Goal: Navigation & Orientation: Find specific page/section

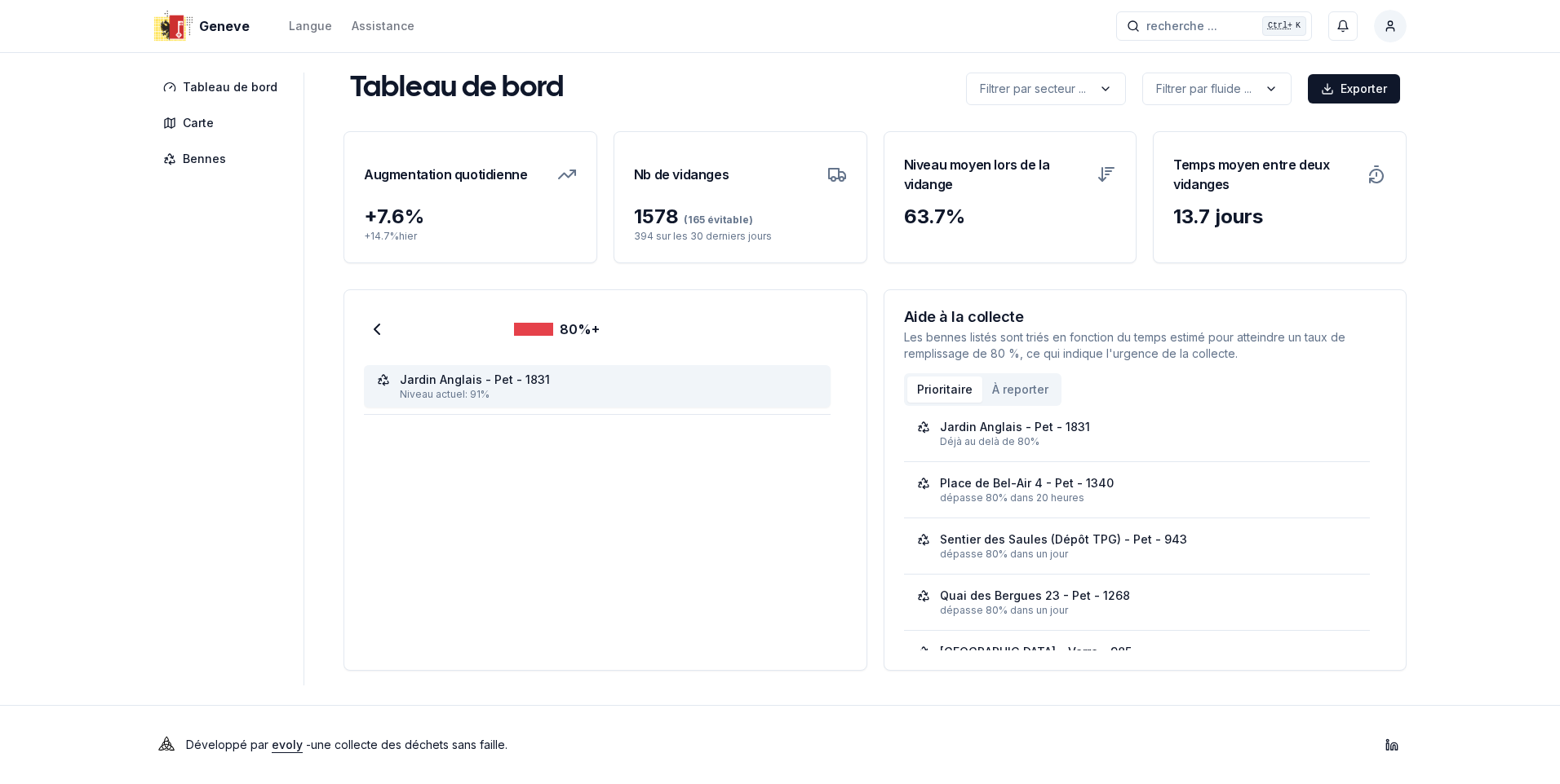
click at [437, 377] on div "Jardin Anglais - Pet - 1831" at bounding box center [475, 380] width 151 height 16
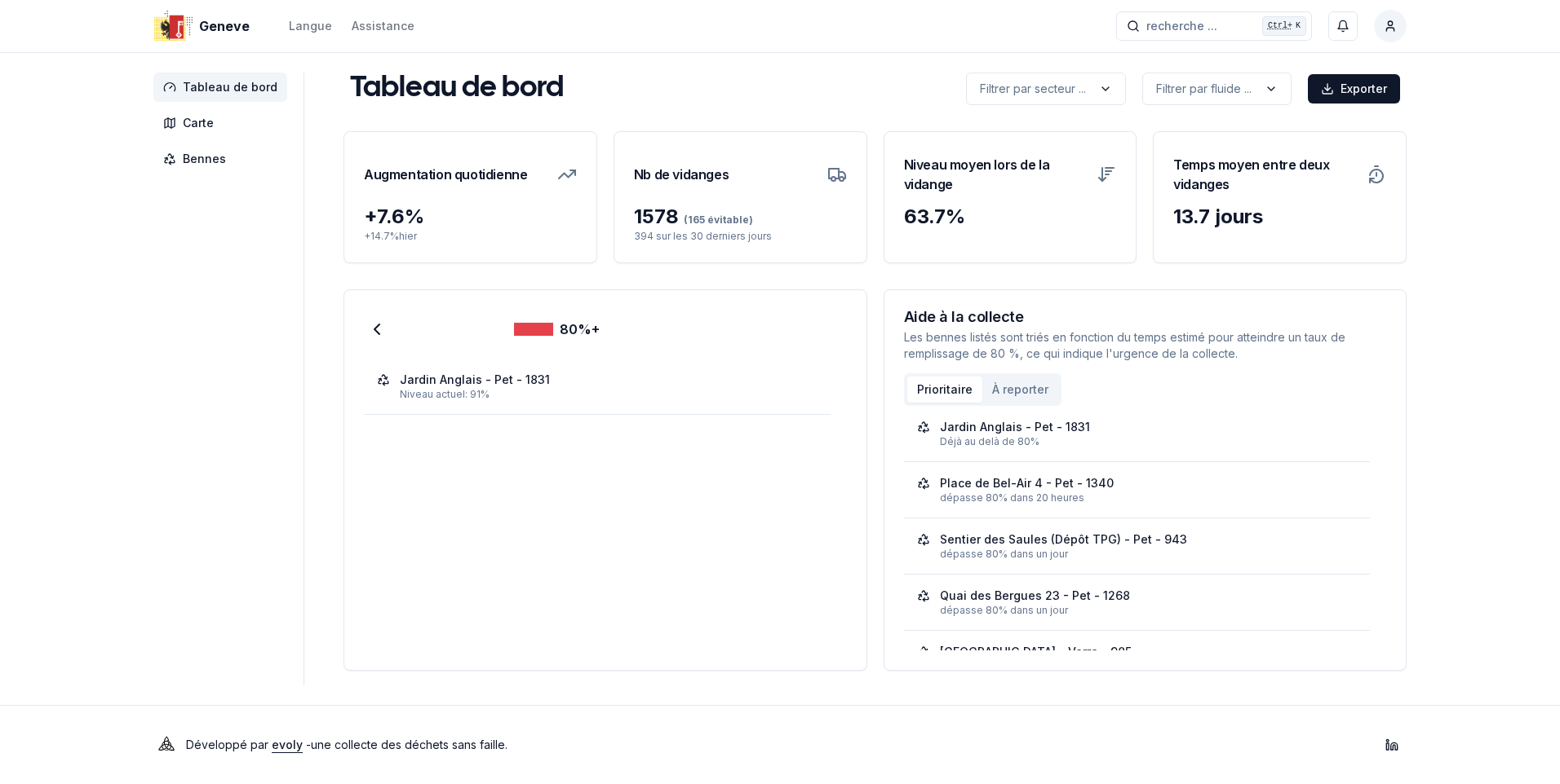
click at [236, 81] on span "Tableau de bord" at bounding box center [230, 87] width 95 height 16
